Goal: Navigation & Orientation: Find specific page/section

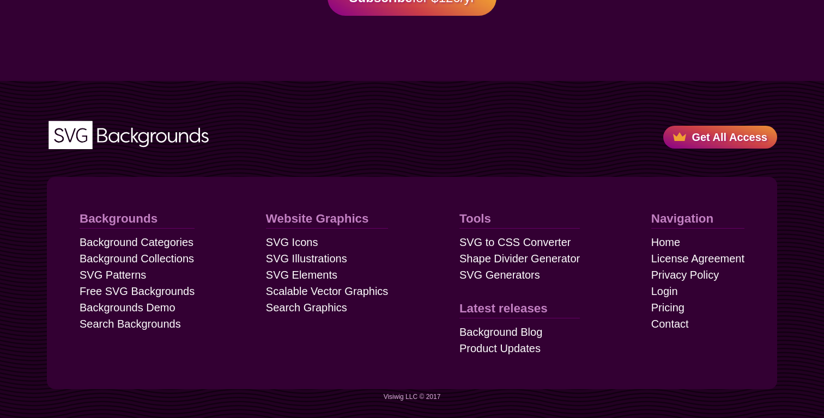
scroll to position [3041, 0]
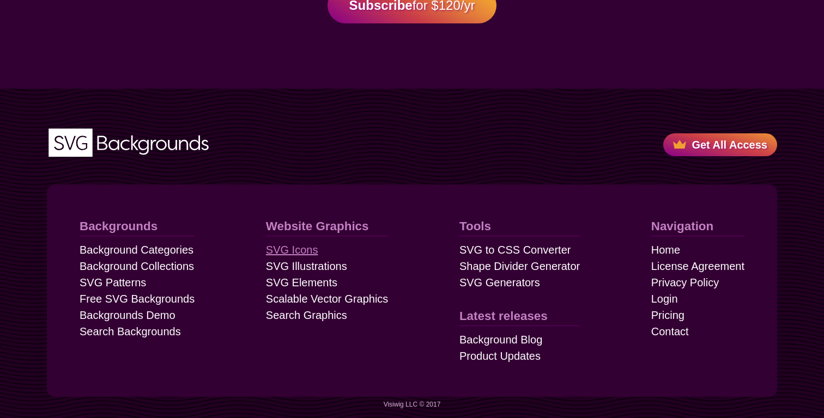
click at [305, 251] on link "SVG Icons" at bounding box center [292, 250] width 52 height 16
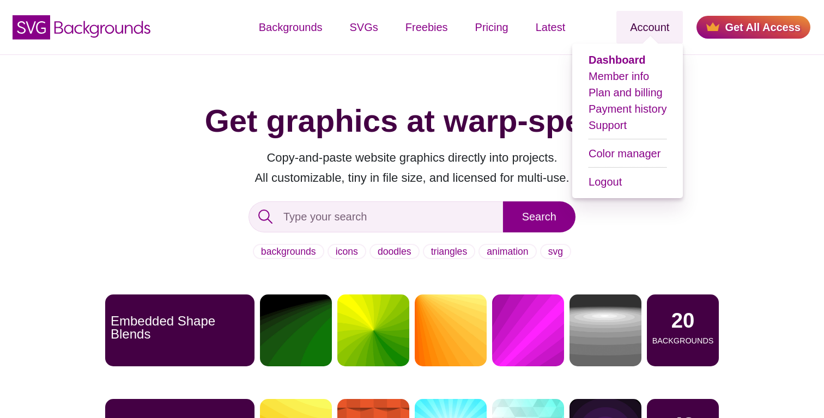
click at [650, 28] on link "Account" at bounding box center [649, 27] width 66 height 33
click at [626, 70] on link "Member info" at bounding box center [618, 76] width 60 height 12
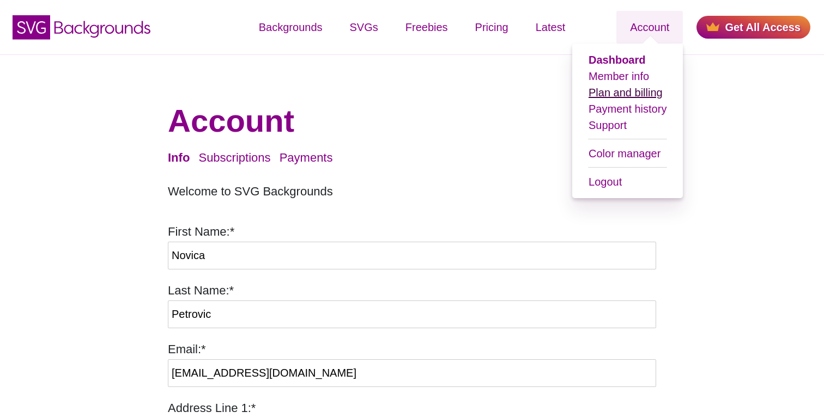
click at [624, 88] on link "Plan and billing" at bounding box center [625, 93] width 74 height 12
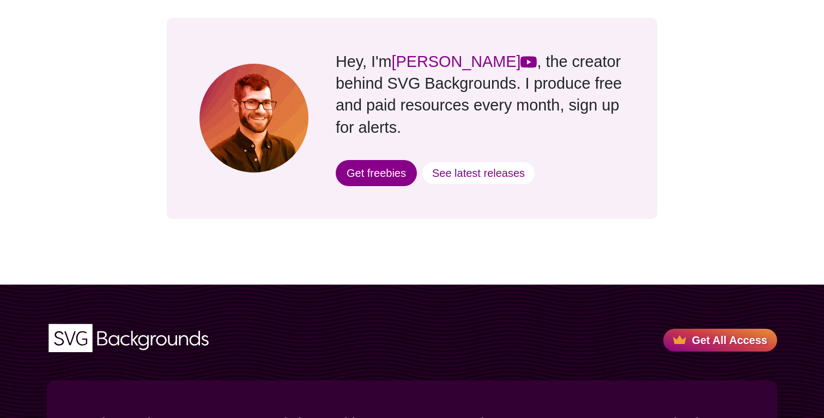
scroll to position [362, 0]
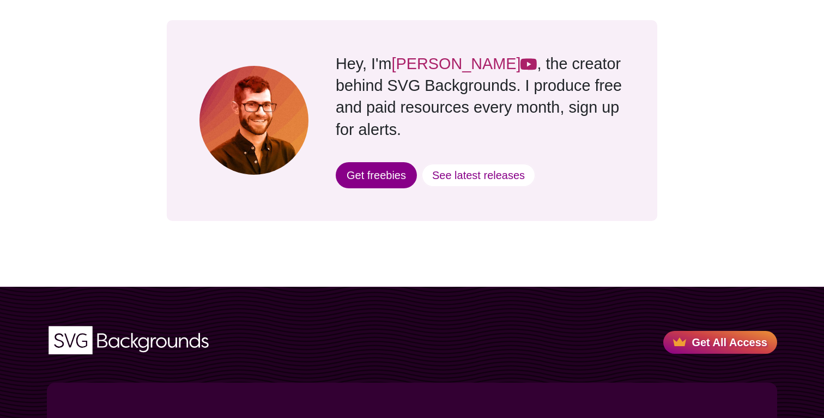
click at [418, 66] on link "[PERSON_NAME]" at bounding box center [464, 63] width 145 height 17
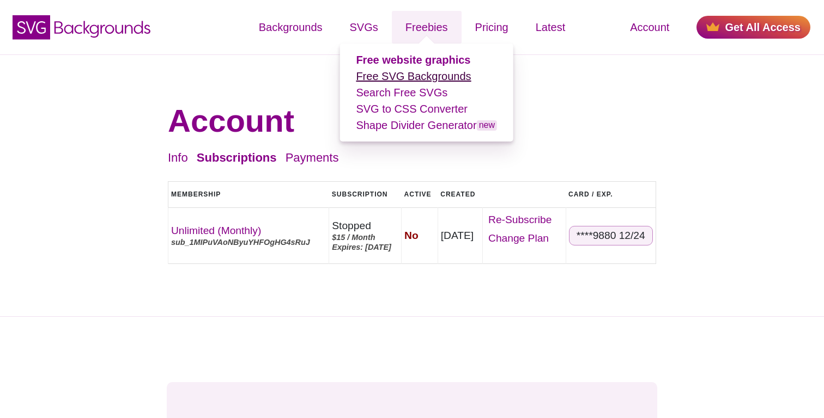
click at [435, 72] on link "Free SVG Backgrounds" at bounding box center [413, 76] width 115 height 12
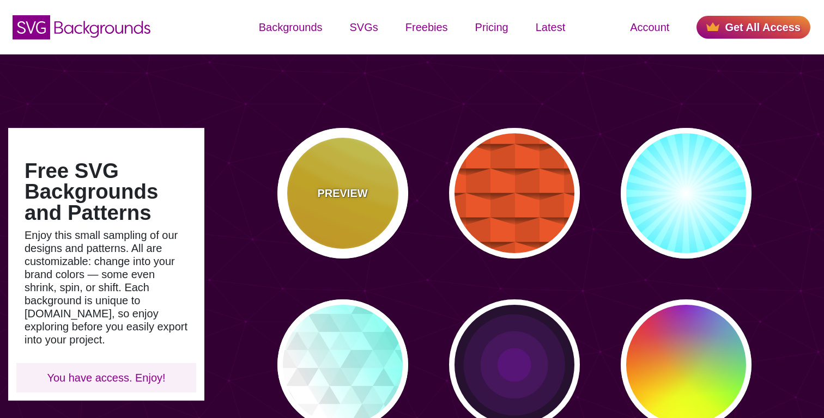
click at [354, 190] on p "PREVIEW" at bounding box center [342, 193] width 50 height 16
type input "#FFAA00"
type input "#FFCC00"
type input "#FFFF66"
